Goal: Transaction & Acquisition: Subscribe to service/newsletter

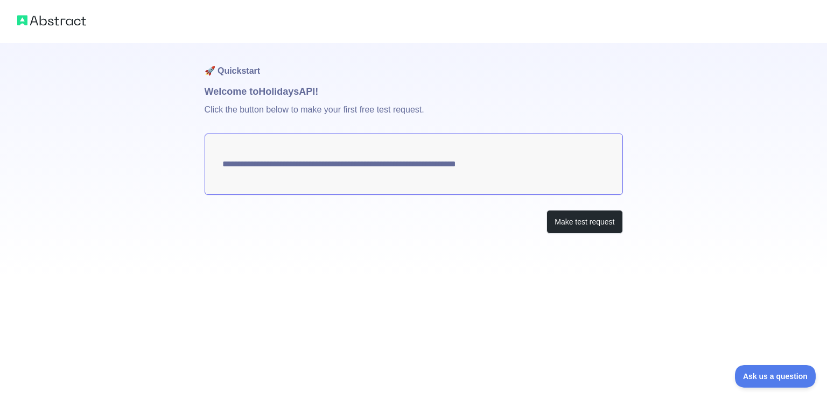
drag, startPoint x: 225, startPoint y: 164, endPoint x: 322, endPoint y: 164, distance: 97.4
click at [322, 164] on textarea "**********" at bounding box center [414, 163] width 418 height 61
click at [577, 221] on button "Make test request" at bounding box center [584, 222] width 76 height 24
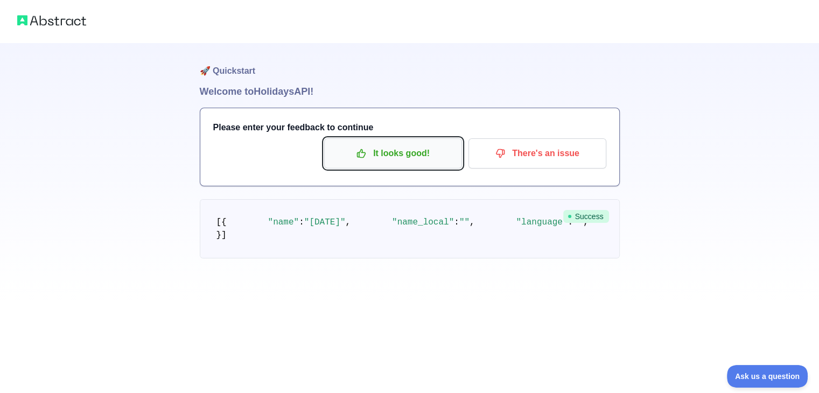
click at [425, 152] on p "It looks good!" at bounding box center [393, 153] width 122 height 18
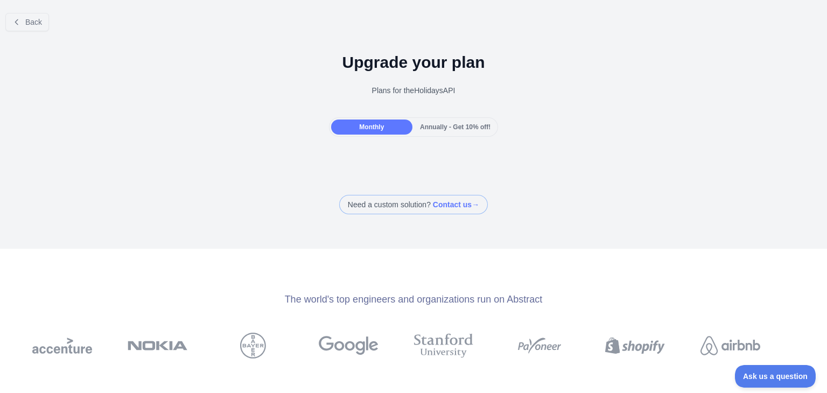
click at [461, 130] on span "Annually - Get 10% off!" at bounding box center [455, 127] width 71 height 8
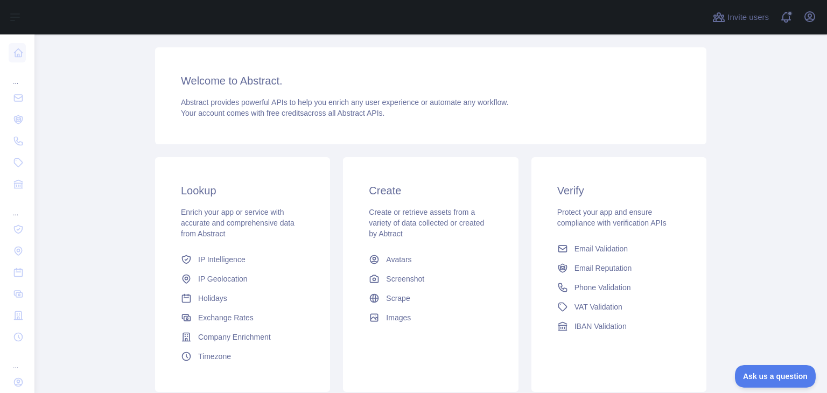
scroll to position [143, 0]
